Goal: Book appointment/travel/reservation

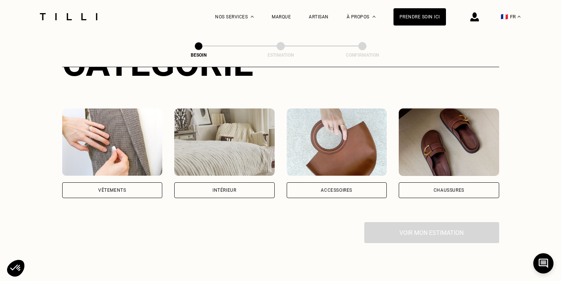
scroll to position [115, 0]
click at [118, 187] on div "Vêtements" at bounding box center [112, 189] width 28 height 4
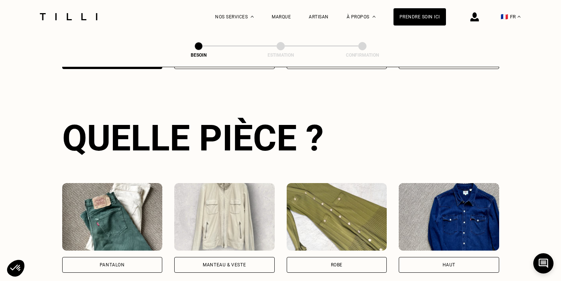
scroll to position [246, 0]
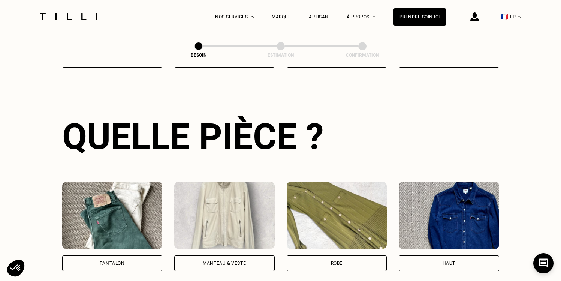
click at [137, 229] on img at bounding box center [112, 214] width 100 height 67
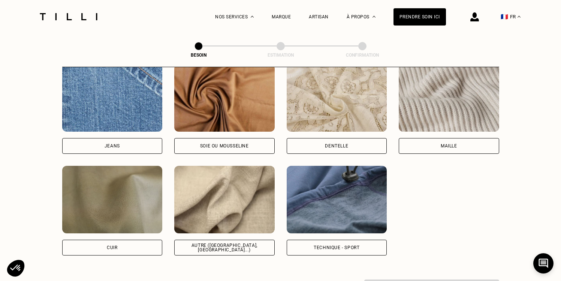
scroll to position [817, 0]
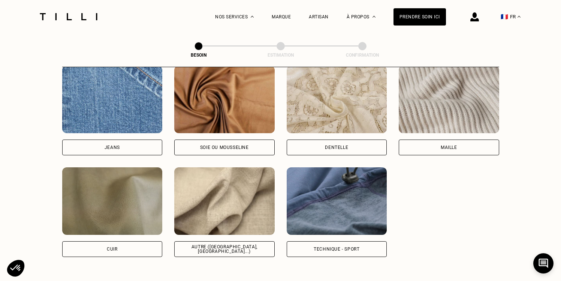
click at [218, 202] on img at bounding box center [224, 200] width 100 height 67
select select "FR"
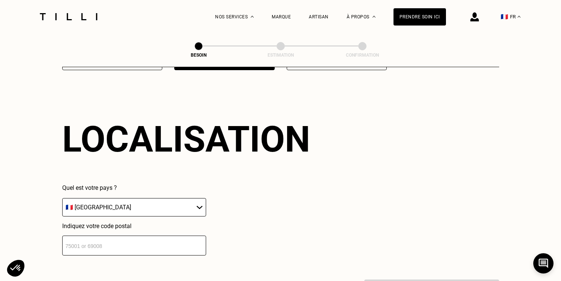
scroll to position [1005, 0]
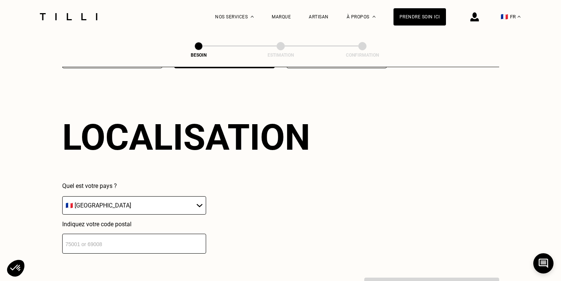
click at [147, 235] on input "number" at bounding box center [134, 244] width 144 height 20
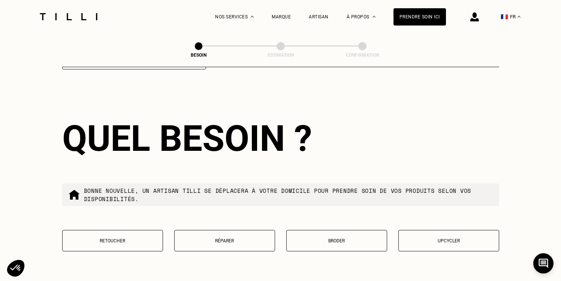
scroll to position [1191, 0]
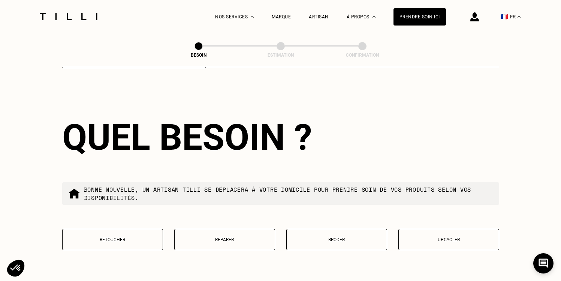
type input "93260"
click at [150, 237] on p "Retoucher" at bounding box center [112, 239] width 93 height 5
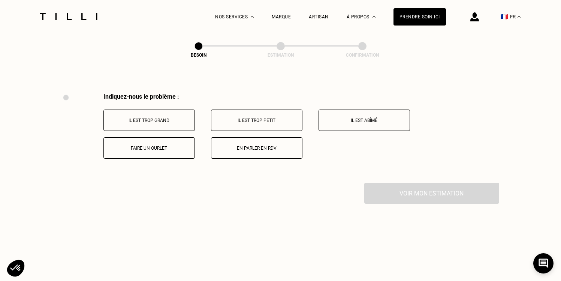
scroll to position [1382, 0]
click at [166, 136] on button "Faire un ourlet" at bounding box center [148, 146] width 91 height 21
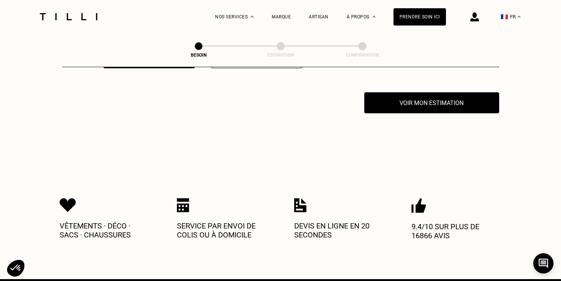
scroll to position [1472, 0]
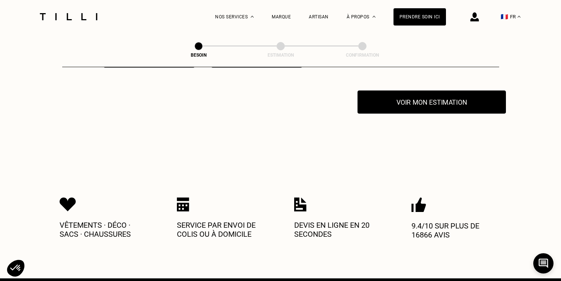
click at [431, 103] on button "Voir mon estimation" at bounding box center [432, 101] width 148 height 23
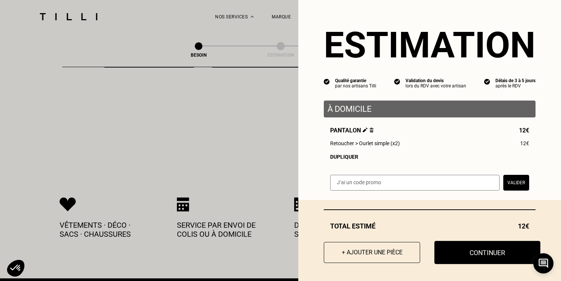
click at [457, 253] on button "Continuer" at bounding box center [487, 252] width 106 height 23
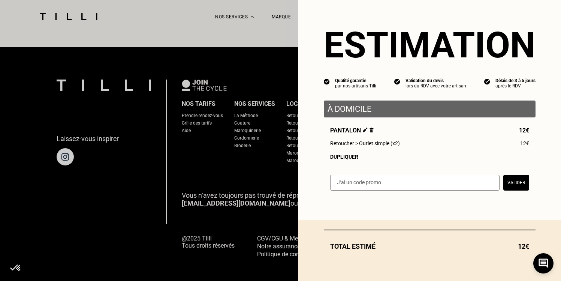
select select "FR"
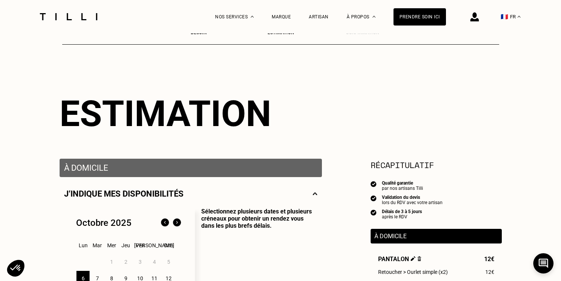
scroll to position [115, 0]
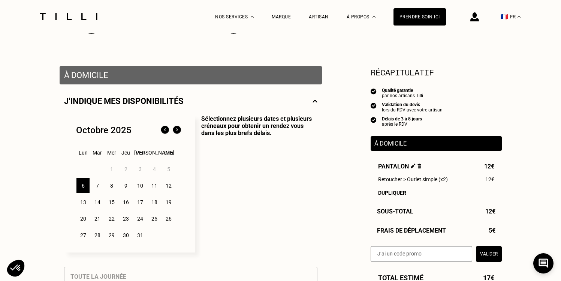
click at [113, 187] on div "8" at bounding box center [111, 185] width 13 height 15
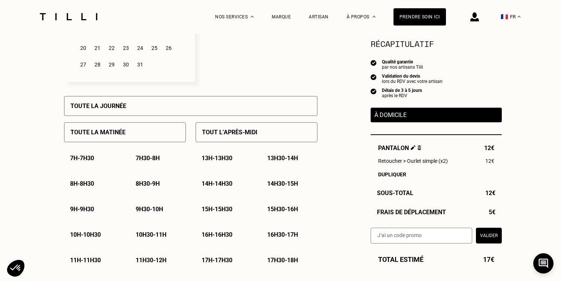
scroll to position [289, 0]
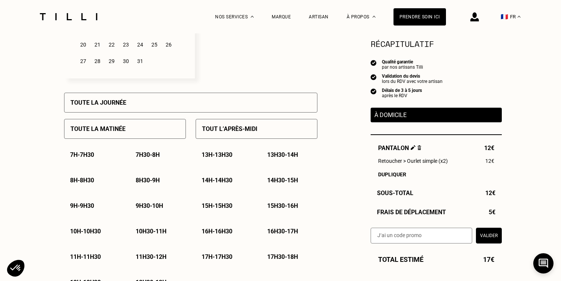
click at [298, 236] on div "16h30 - 17h" at bounding box center [289, 231] width 56 height 19
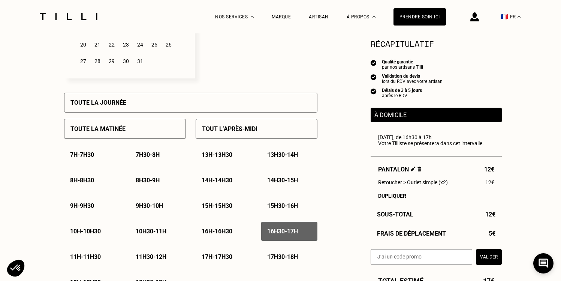
click at [226, 254] on p "17h - 17h30" at bounding box center [217, 256] width 31 height 7
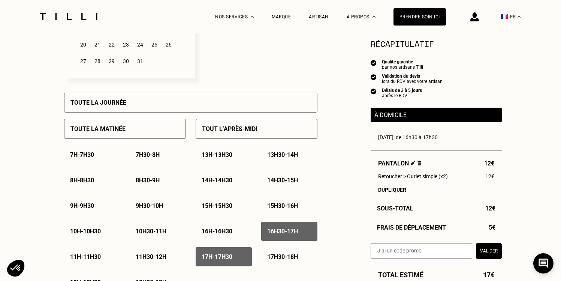
click at [290, 259] on p "17h30 - 18h" at bounding box center [282, 256] width 31 height 7
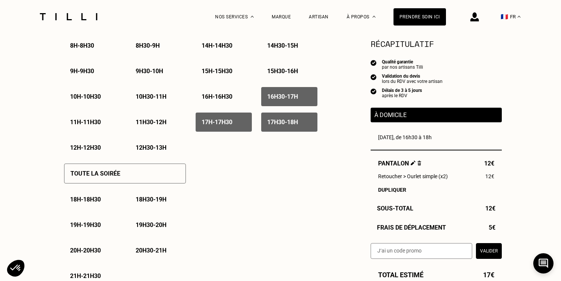
scroll to position [430, 0]
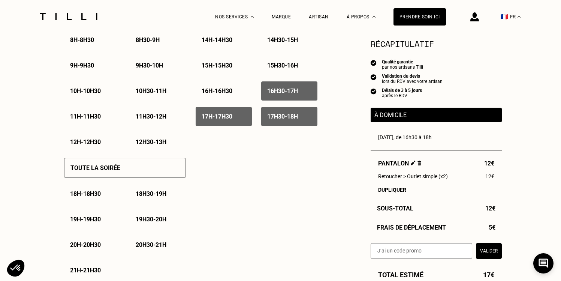
click at [135, 177] on div "Toute la soirée" at bounding box center [125, 168] width 122 height 20
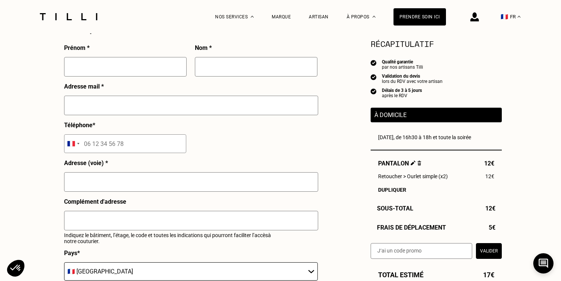
scroll to position [189, 0]
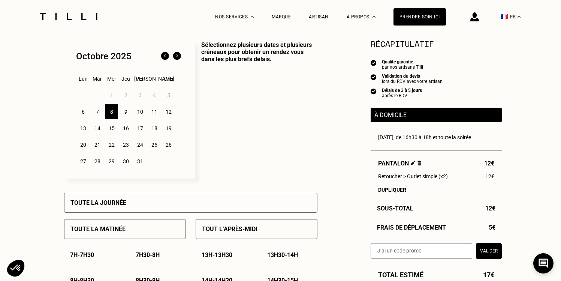
scroll to position [477, 0]
